Goal: Contribute content: Contribute content

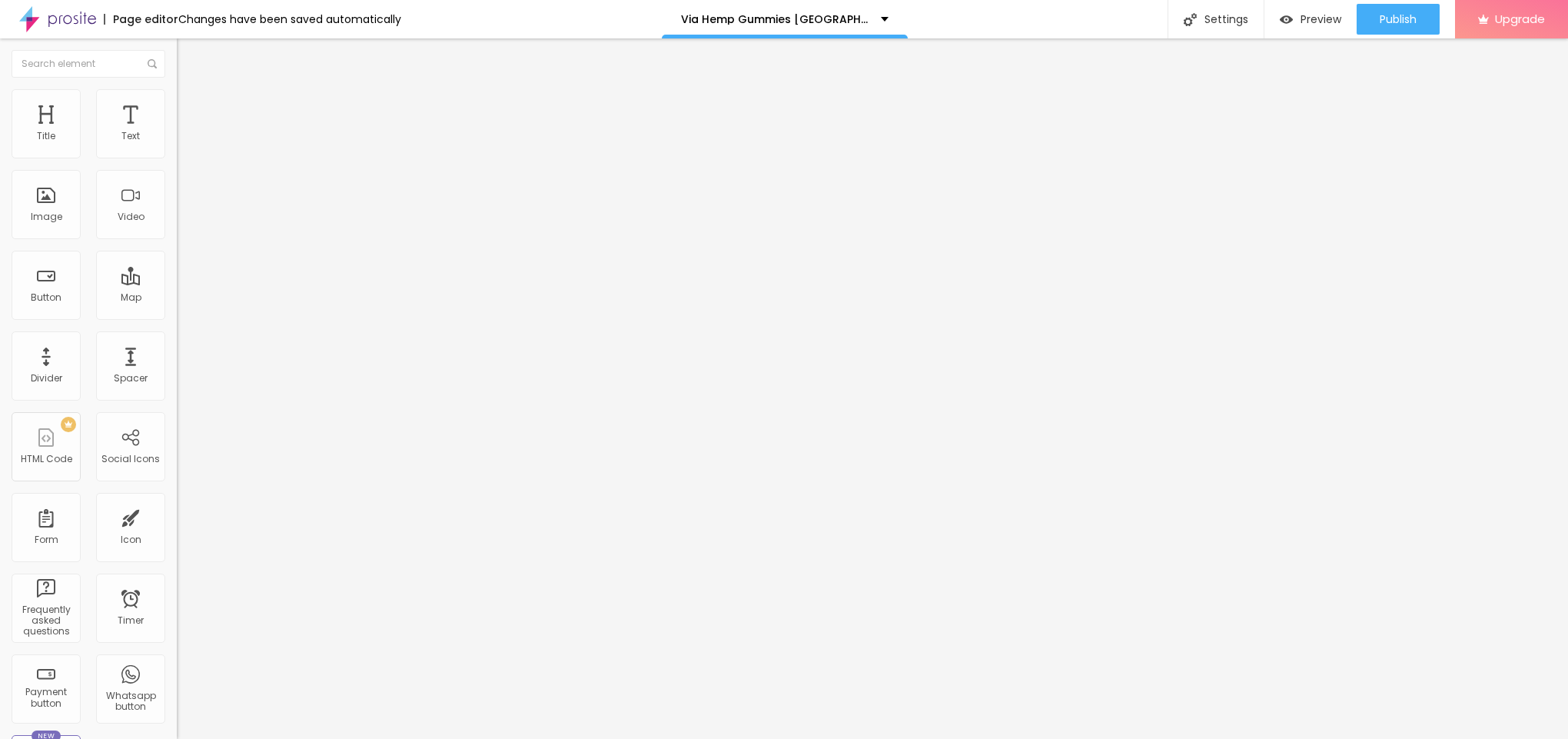
click at [176, 132] on span "Add image" at bounding box center [208, 126] width 63 height 13
click at [176, 89] on li "Style" at bounding box center [265, 97] width 176 height 16
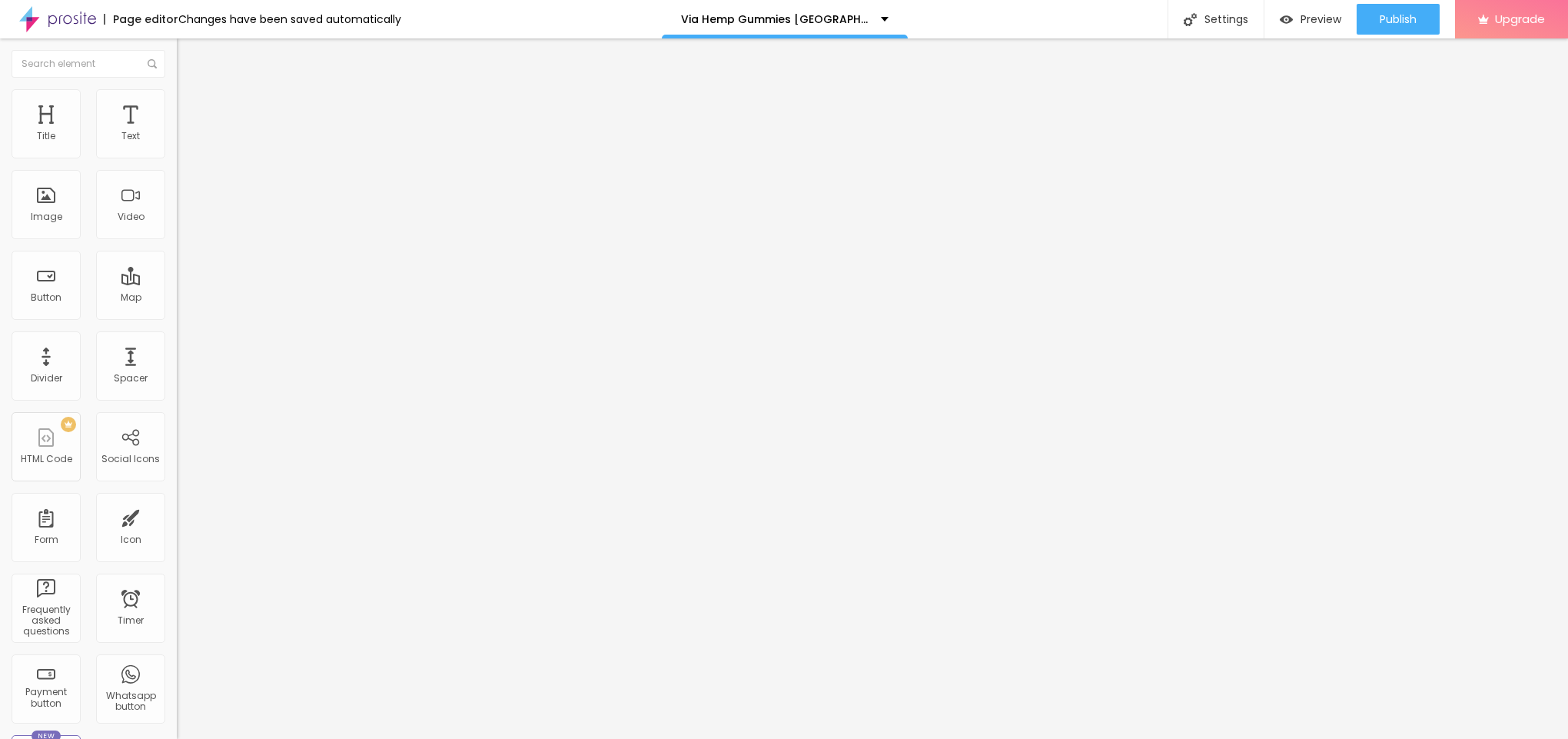
type input "95"
type input "90"
type input "85"
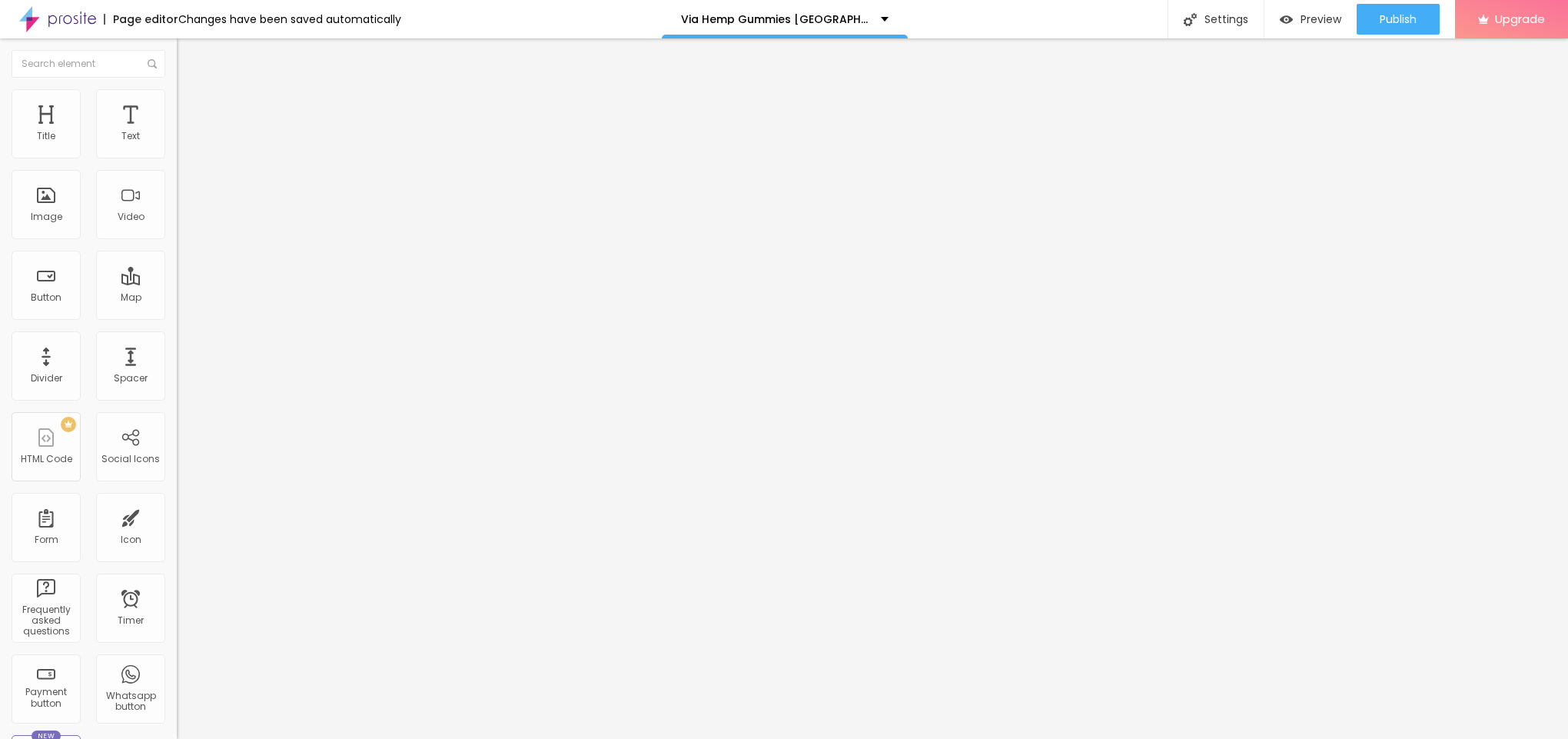
type input "85"
type input "80"
type input "75"
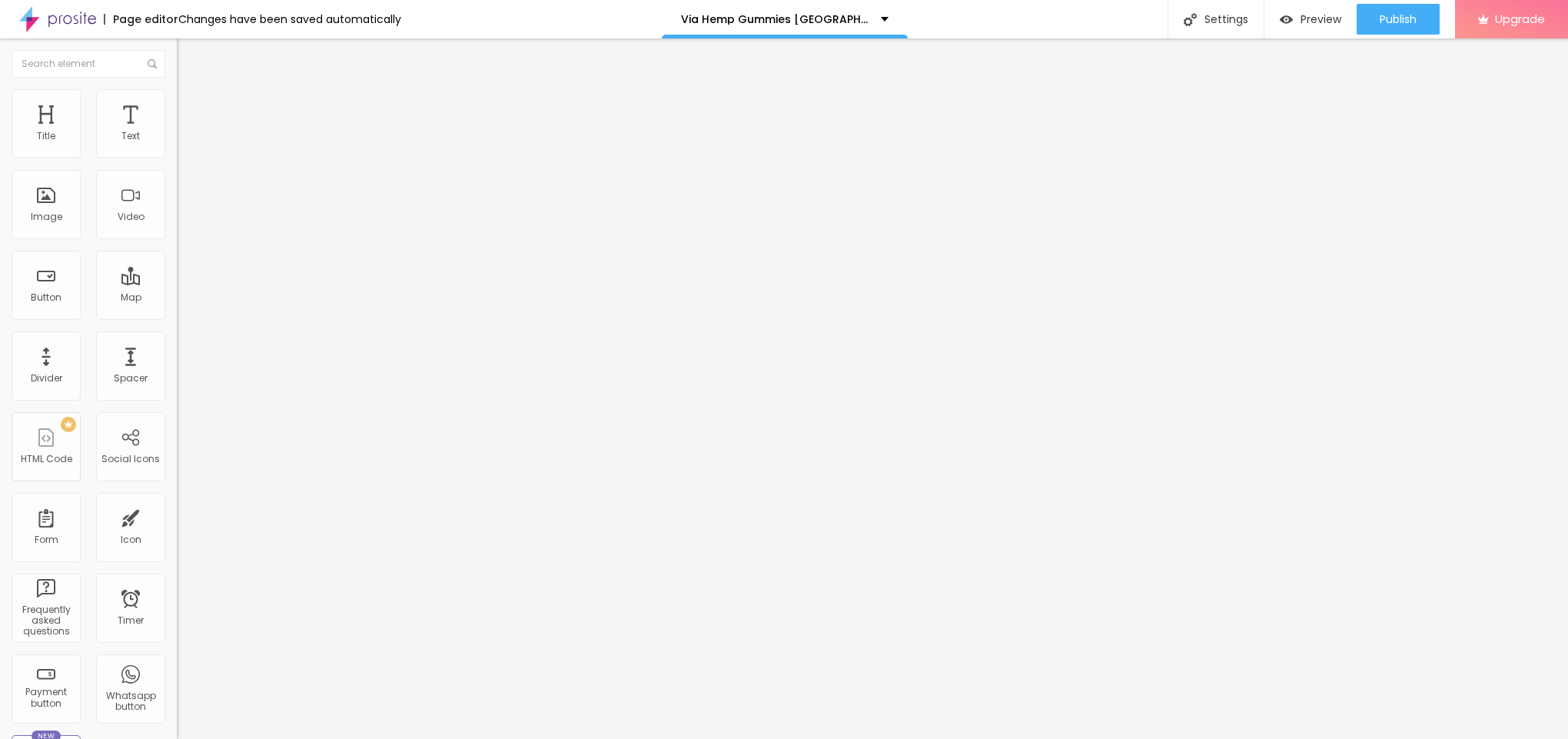
type input "70"
type input "65"
type input "60"
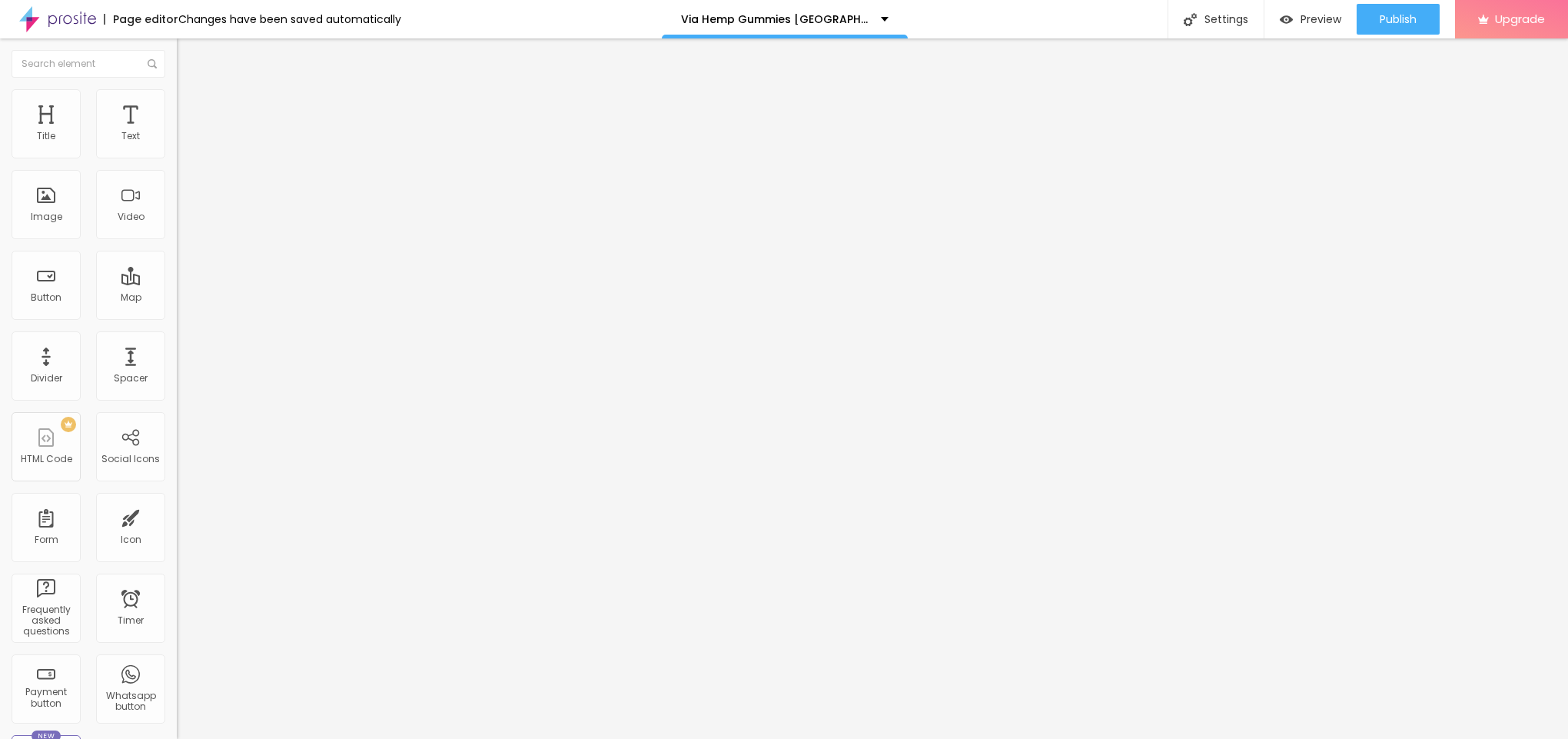
type input "60"
type input "55"
type input "50"
drag, startPoint x: 160, startPoint y: 169, endPoint x: 78, endPoint y: 155, distance: 83.2
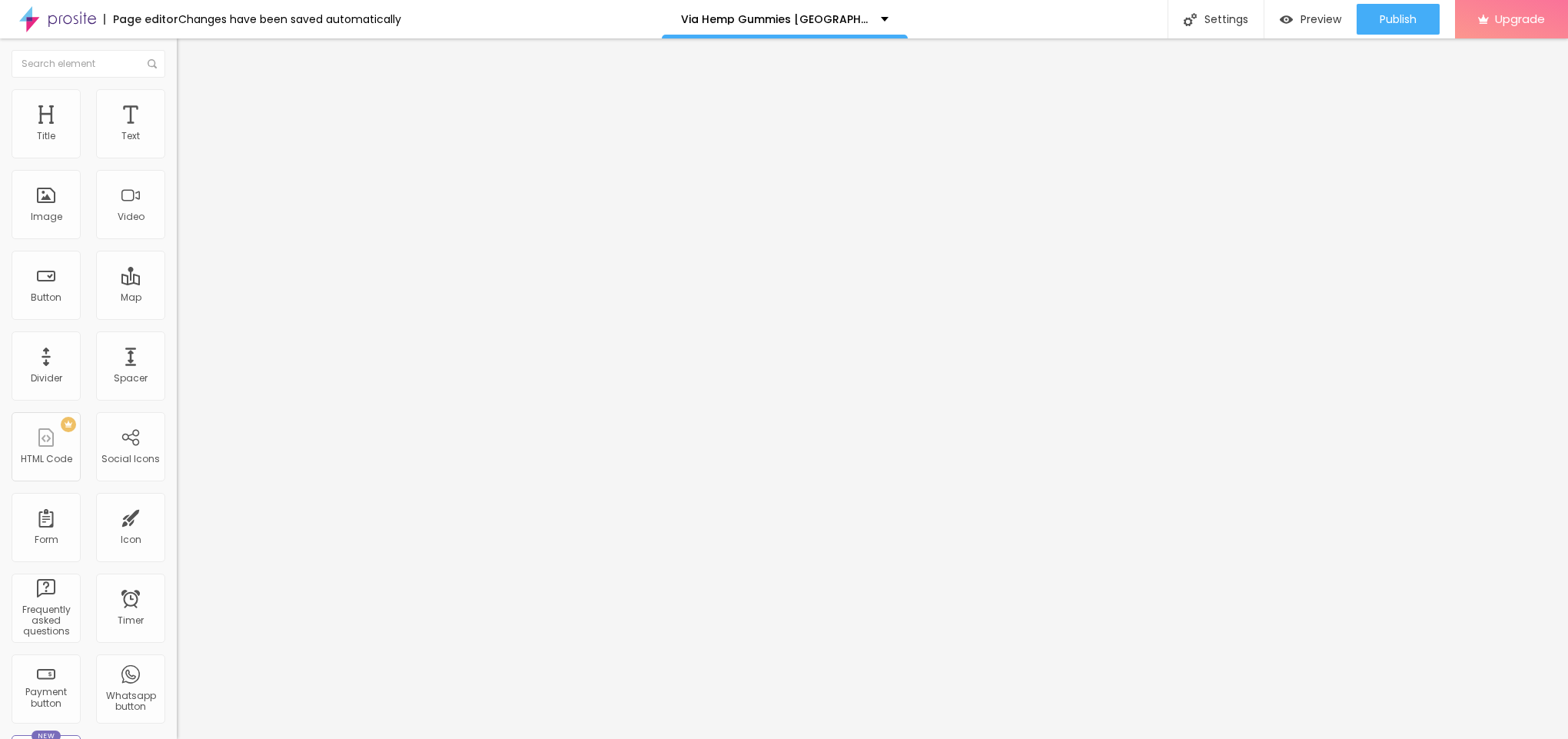
type input "50"
click at [176, 155] on input "range" at bounding box center [226, 152] width 99 height 12
click at [176, 87] on img at bounding box center [184, 80] width 14 height 14
